Goal: Find specific page/section: Find specific page/section

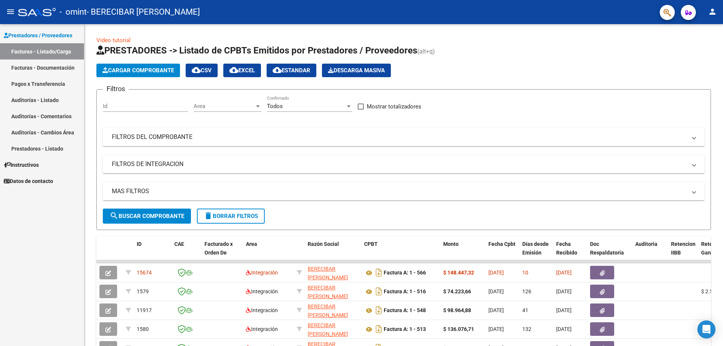
click at [712, 14] on mat-icon "person" at bounding box center [712, 11] width 9 height 9
click at [704, 47] on button "exit_to_app Salir" at bounding box center [697, 50] width 46 height 18
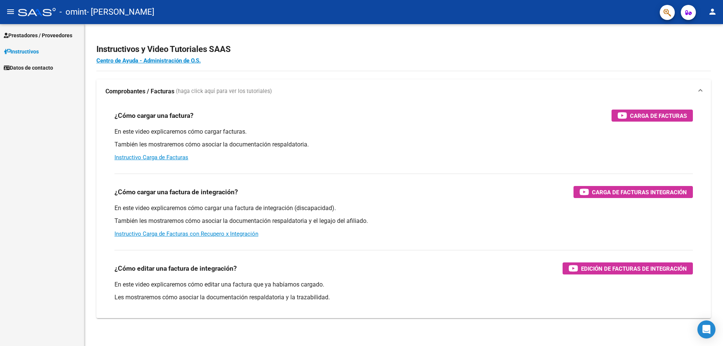
click at [61, 31] on link "Prestadores / Proveedores" at bounding box center [42, 35] width 84 height 16
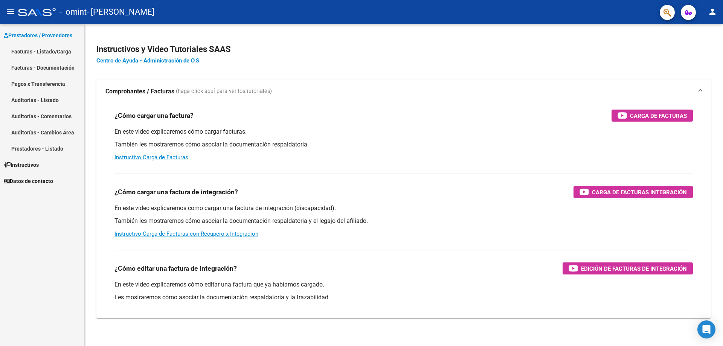
click at [44, 54] on link "Facturas - Listado/Carga" at bounding box center [42, 51] width 84 height 16
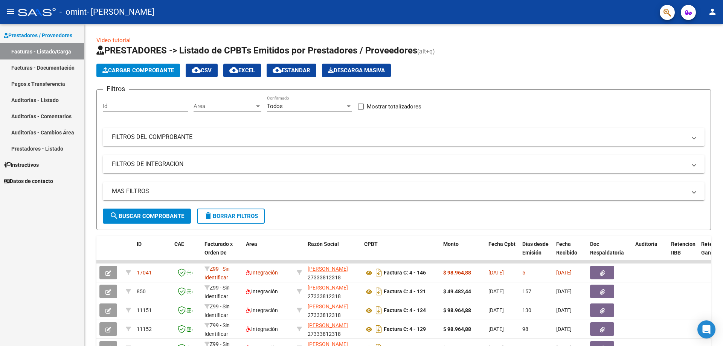
click at [712, 15] on mat-icon "person" at bounding box center [712, 11] width 9 height 9
click at [692, 52] on button "exit_to_app Salir" at bounding box center [697, 50] width 46 height 18
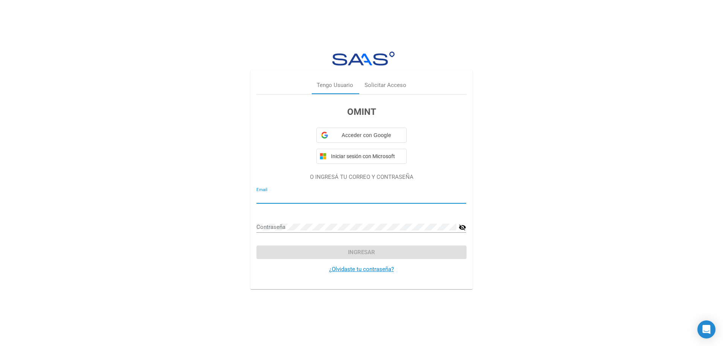
type input "gabi.gonzalez.8792@gmail.com"
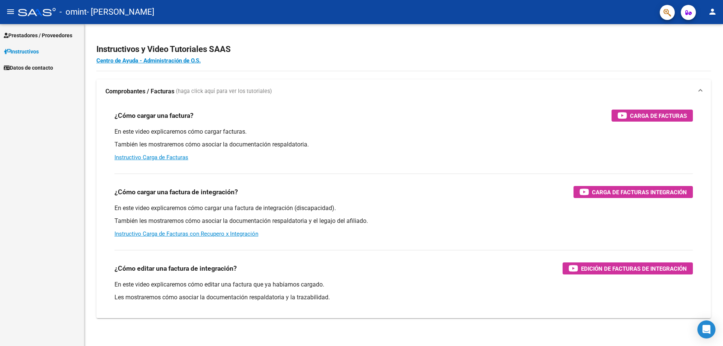
click at [55, 32] on span "Prestadores / Proveedores" at bounding box center [38, 35] width 69 height 8
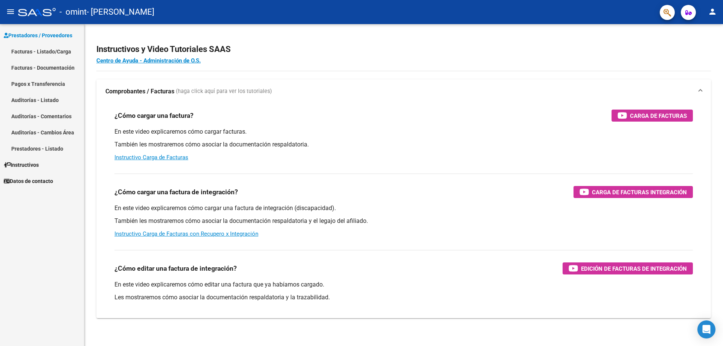
click at [52, 49] on link "Facturas - Listado/Carga" at bounding box center [42, 51] width 84 height 16
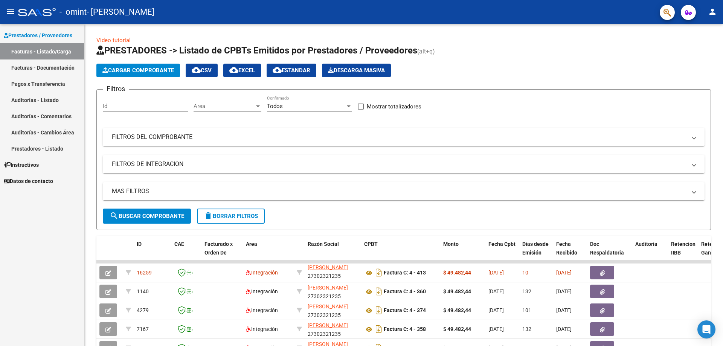
click at [712, 13] on mat-icon "person" at bounding box center [712, 11] width 9 height 9
click at [688, 55] on button "exit_to_app Salir" at bounding box center [697, 50] width 46 height 18
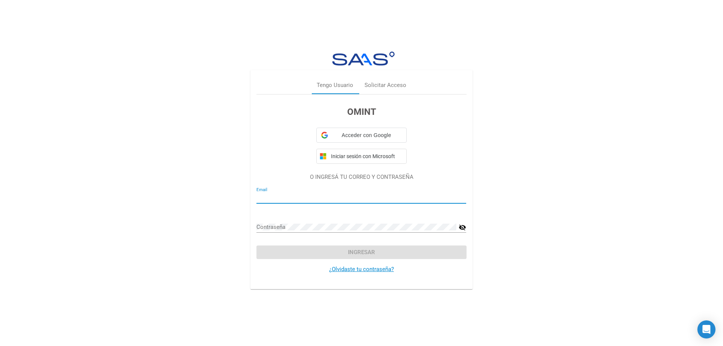
type input "[EMAIL_ADDRESS][DOMAIN_NAME]"
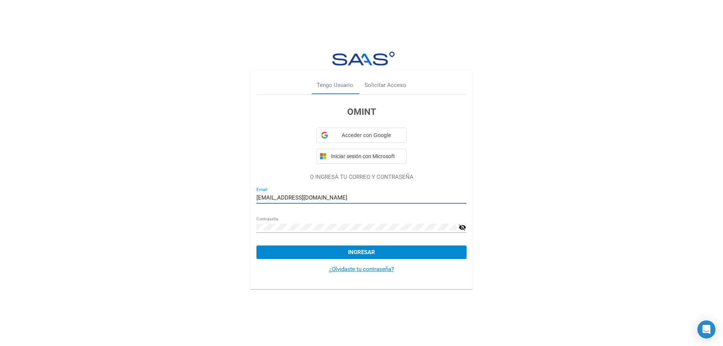
click at [327, 194] on input "[EMAIL_ADDRESS][DOMAIN_NAME]" at bounding box center [362, 197] width 210 height 7
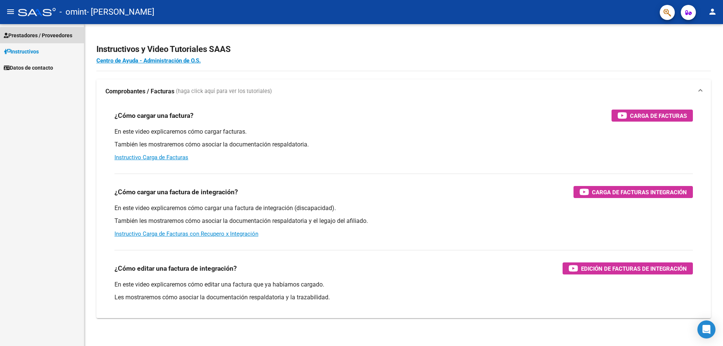
click at [50, 37] on span "Prestadores / Proveedores" at bounding box center [38, 35] width 69 height 8
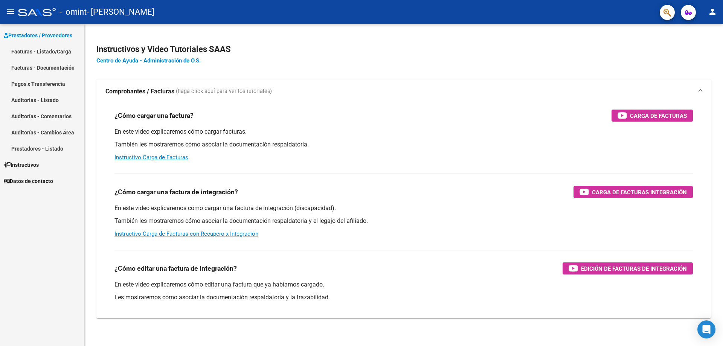
click at [43, 69] on link "Facturas - Documentación" at bounding box center [42, 68] width 84 height 16
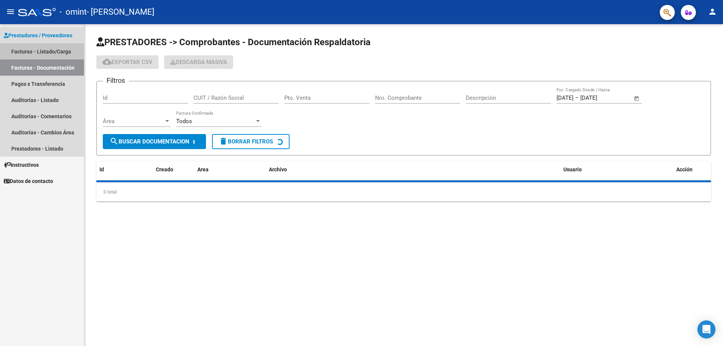
click at [44, 49] on link "Facturas - Listado/Carga" at bounding box center [42, 51] width 84 height 16
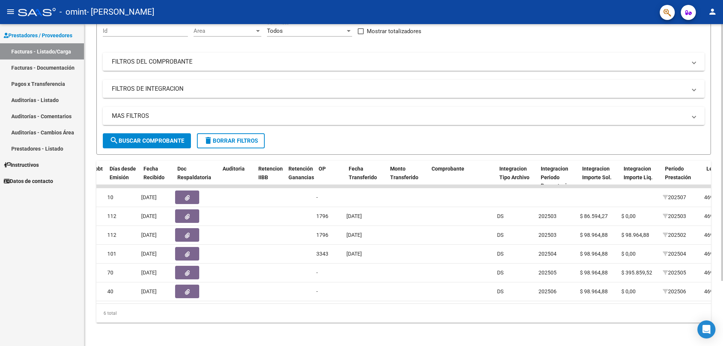
scroll to position [0, 299]
